Goal: Task Accomplishment & Management: Manage account settings

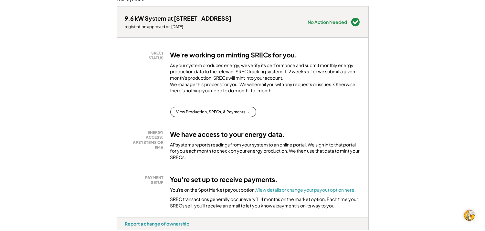
scroll to position [89, 0]
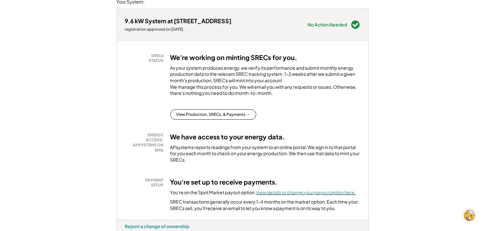
click at [305, 196] on font "View details or change your payout option here." at bounding box center [306, 193] width 100 height 6
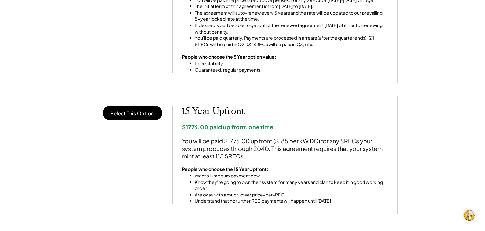
scroll to position [486, 0]
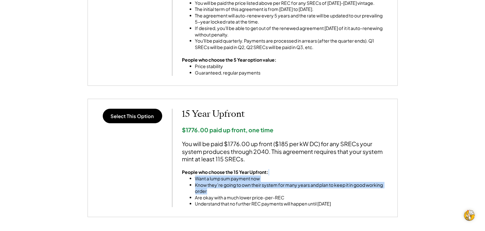
drag, startPoint x: 485, startPoint y: 167, endPoint x: 437, endPoint y: 189, distance: 52.9
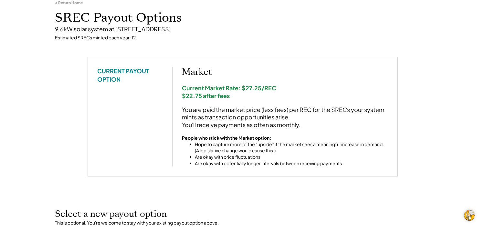
scroll to position [0, 0]
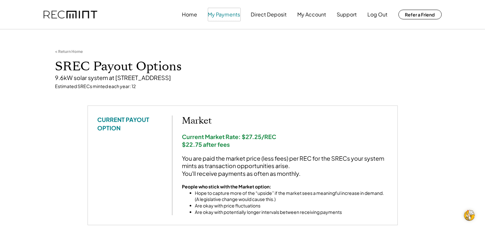
click at [219, 15] on button "My Payments" at bounding box center [224, 14] width 32 height 13
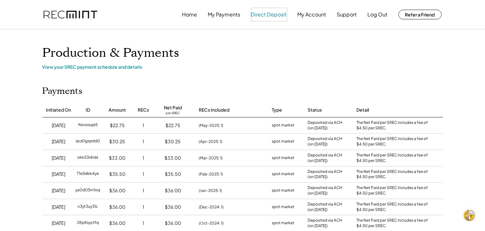
click at [269, 12] on button "Direct Deposit" at bounding box center [269, 14] width 36 height 13
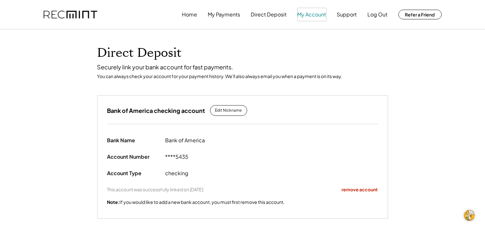
click at [318, 13] on button "My Account" at bounding box center [312, 14] width 29 height 13
